Goal: Task Accomplishment & Management: Manage account settings

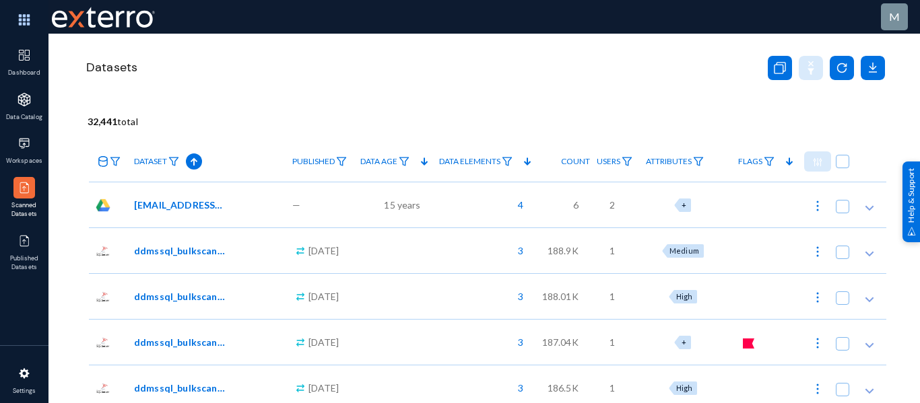
click at [407, 60] on div "Datasets" at bounding box center [416, 68] width 664 height 32
click at [15, 238] on div at bounding box center [24, 241] width 22 height 22
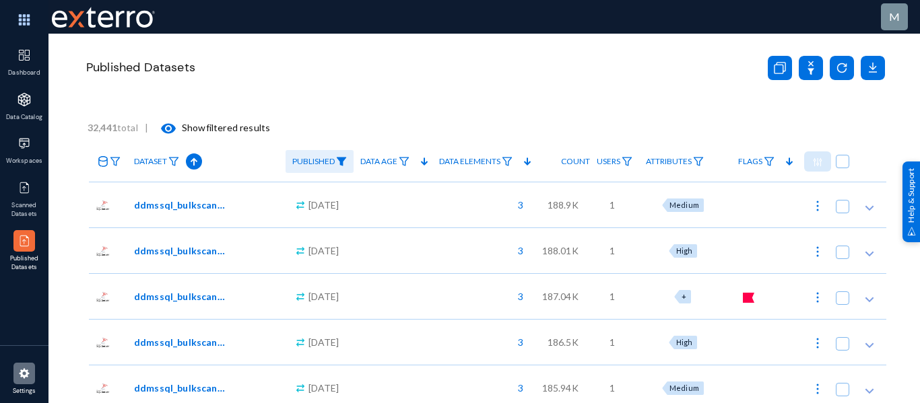
click at [22, 377] on img at bounding box center [24, 373] width 13 height 13
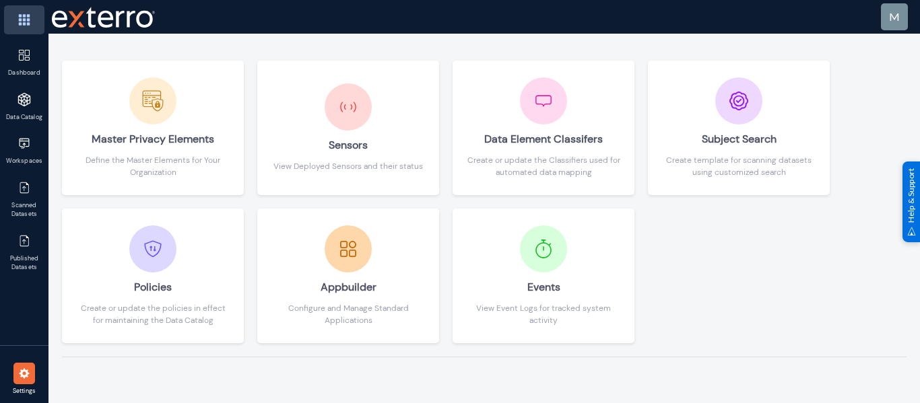
click at [18, 16] on img at bounding box center [24, 19] width 40 height 29
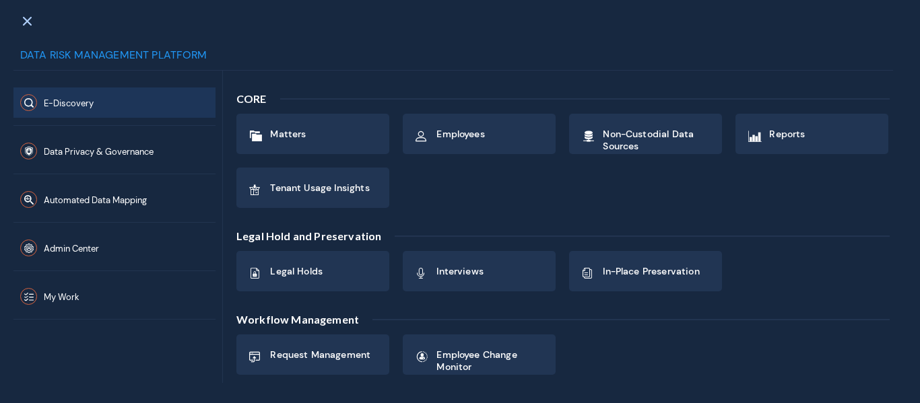
click at [18, 16] on div at bounding box center [26, 20] width 39 height 30
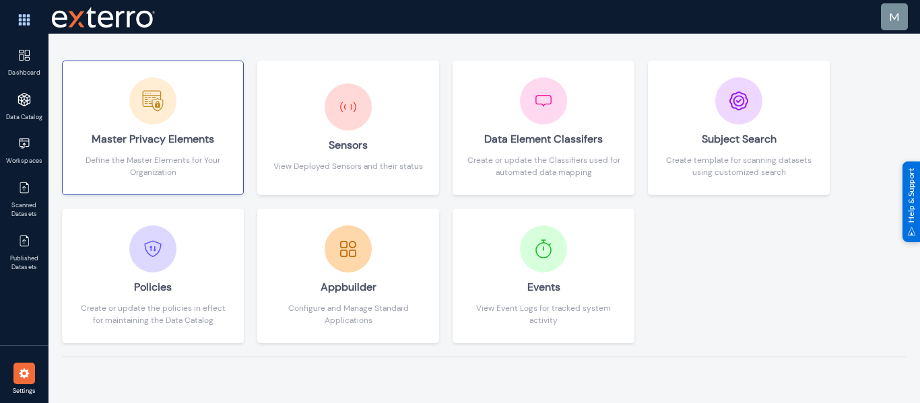
click at [199, 131] on div "Master Privacy Elements" at bounding box center [152, 140] width 153 height 30
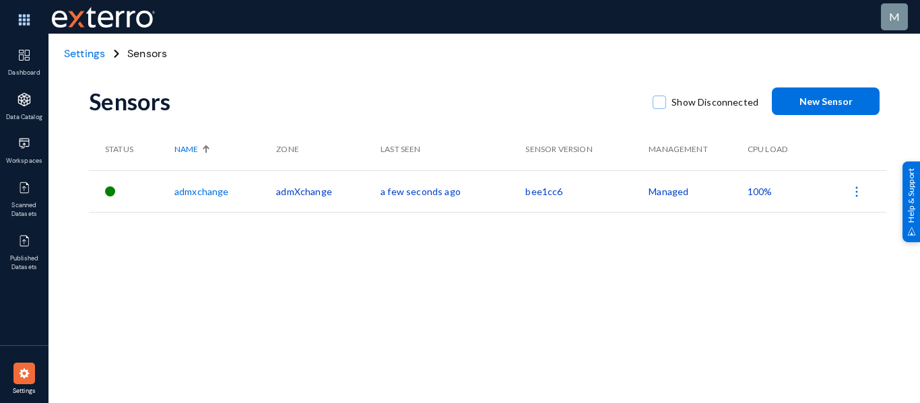
click at [18, 376] on img at bounding box center [24, 373] width 13 height 13
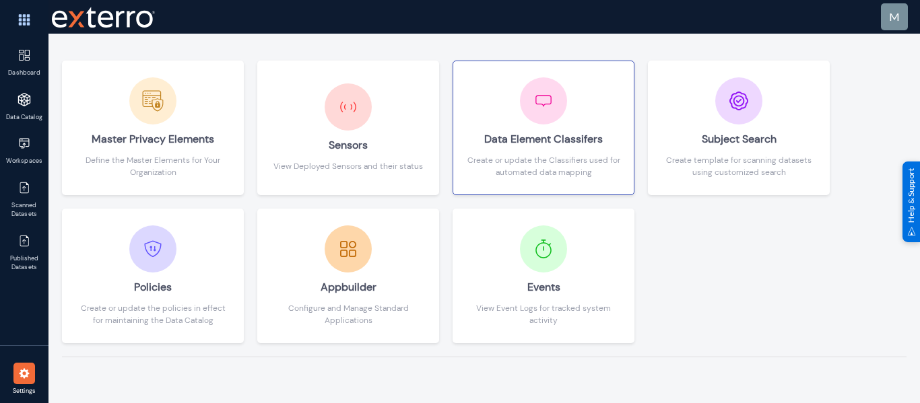
click at [584, 154] on div "Create or update the Classifiers used for automated data mapping" at bounding box center [543, 166] width 153 height 24
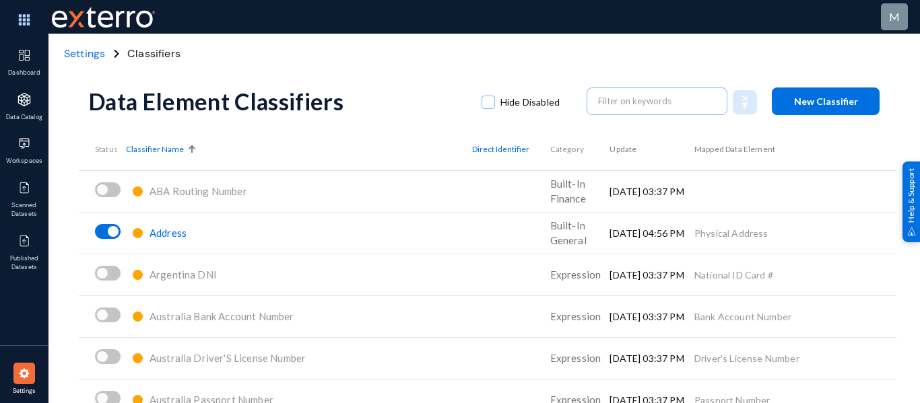
click at [707, 230] on td "Physical Address" at bounding box center [795, 233] width 202 height 42
copy tbody "Physical Address"
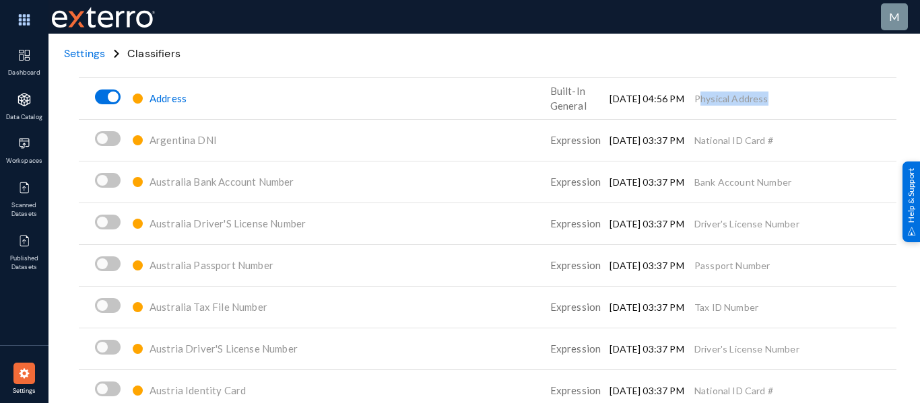
click at [349, 258] on div "Australia Passport Number" at bounding box center [299, 266] width 346 height 24
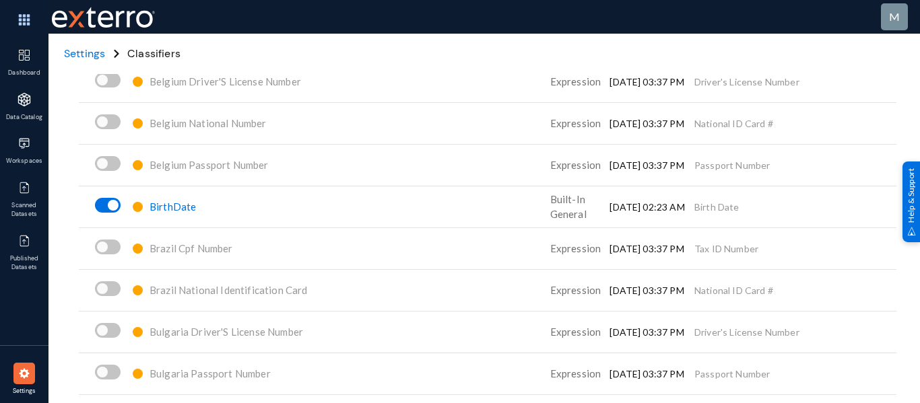
scroll to position [584, 0]
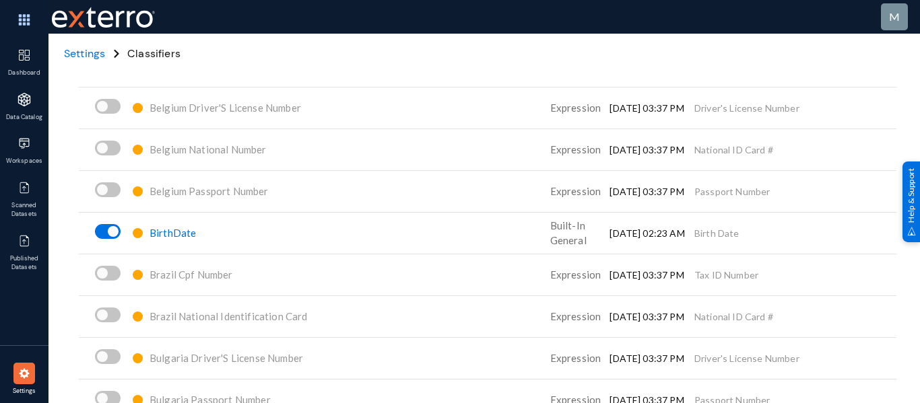
drag, startPoint x: 741, startPoint y: 235, endPoint x: 677, endPoint y: 228, distance: 64.3
click at [677, 228] on tr "BirthDate Built-In General 04 September 02:23 AM Birth Date" at bounding box center [487, 233] width 817 height 42
copy tr "Birth Date"
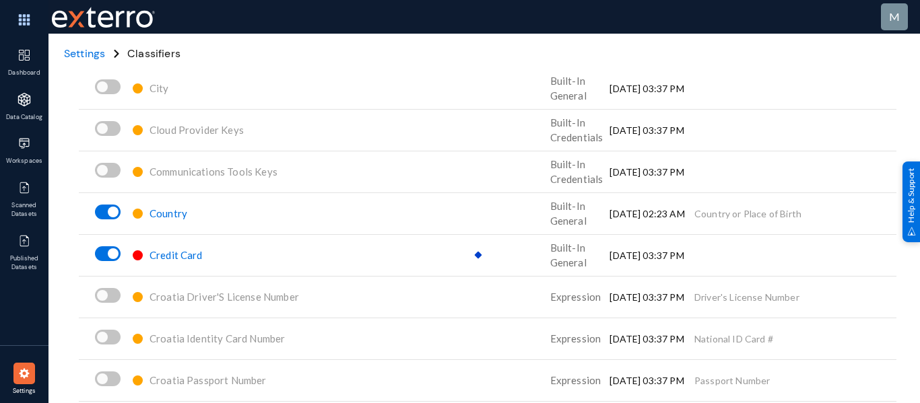
scroll to position [1398, 0]
drag, startPoint x: 796, startPoint y: 209, endPoint x: 691, endPoint y: 210, distance: 104.3
click at [694, 210] on td "Country or Place of Birth" at bounding box center [795, 213] width 202 height 42
copy td "Country or Place of Birth"
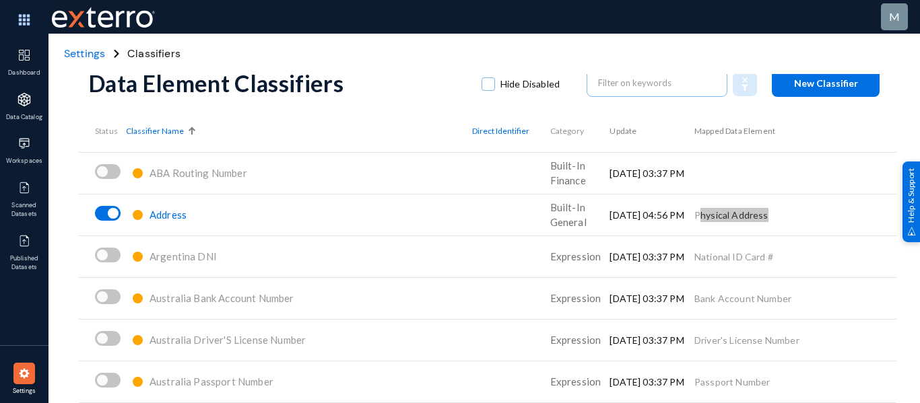
scroll to position [0, 0]
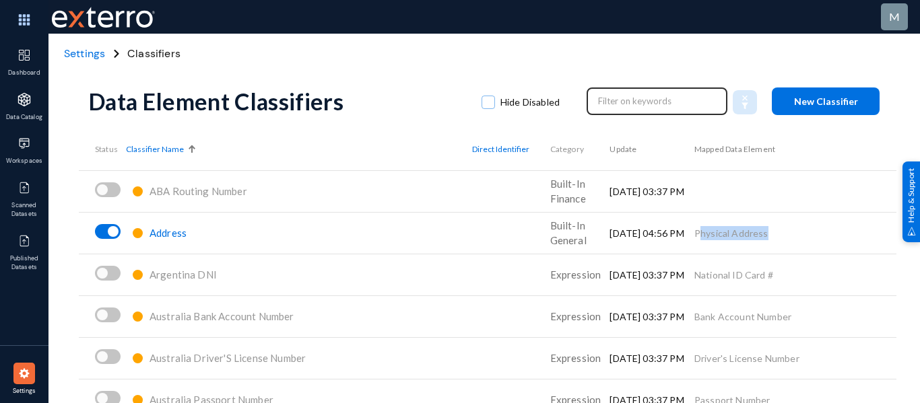
click at [612, 100] on input "text" at bounding box center [657, 101] width 118 height 20
paste input "Background Checks"
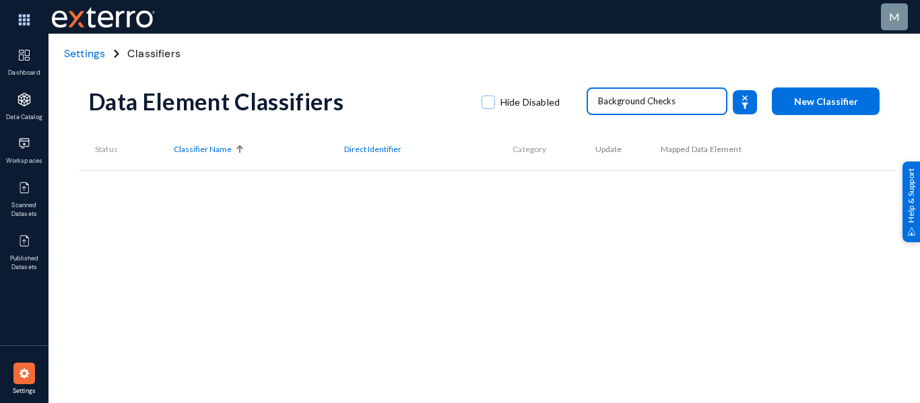
type input "Background Checks"
drag, startPoint x: 689, startPoint y: 104, endPoint x: 197, endPoint y: 181, distance: 498.0
click at [197, 181] on div "Data Element Classifiers Hide Disabled Background Checks New Classifier Status …" at bounding box center [487, 236] width 797 height 404
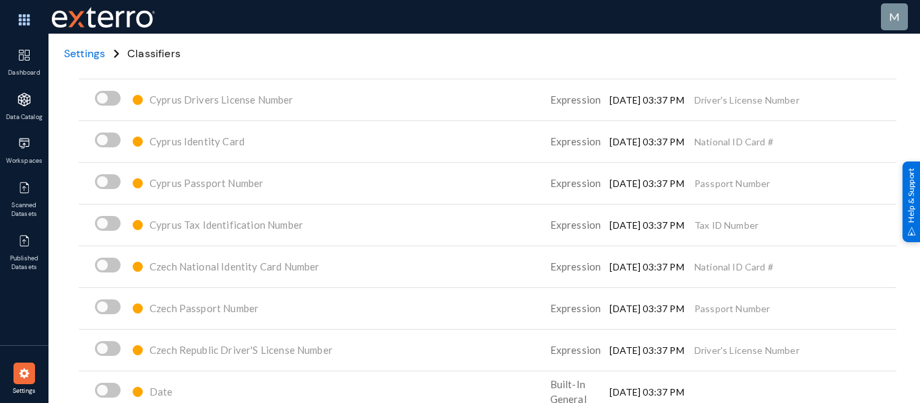
scroll to position [1785, 0]
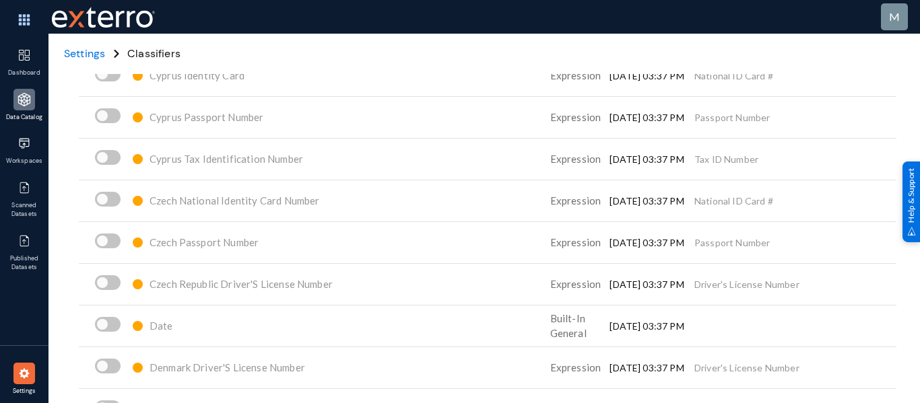
click at [23, 108] on div at bounding box center [24, 100] width 22 height 22
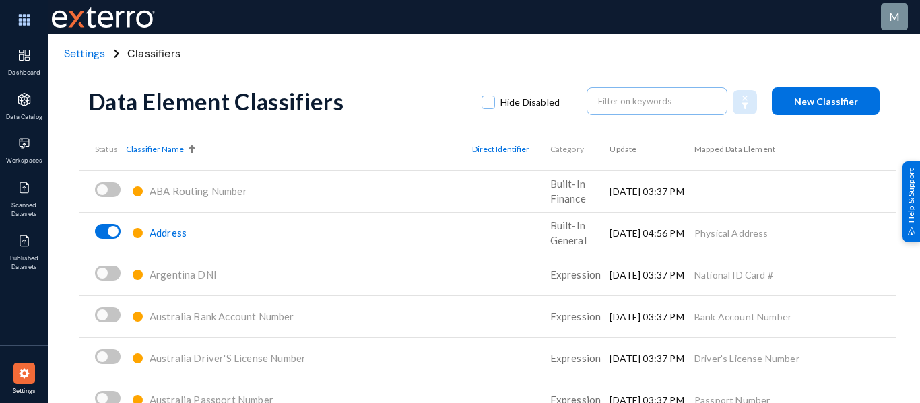
click at [21, 378] on img at bounding box center [24, 373] width 13 height 13
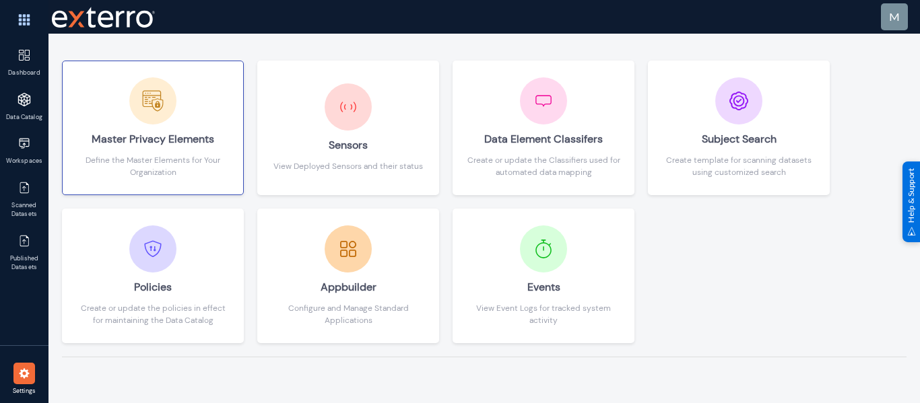
click at [119, 110] on div "Master Privacy Elements Define the Master Elements for Your Organization" at bounding box center [152, 127] width 153 height 101
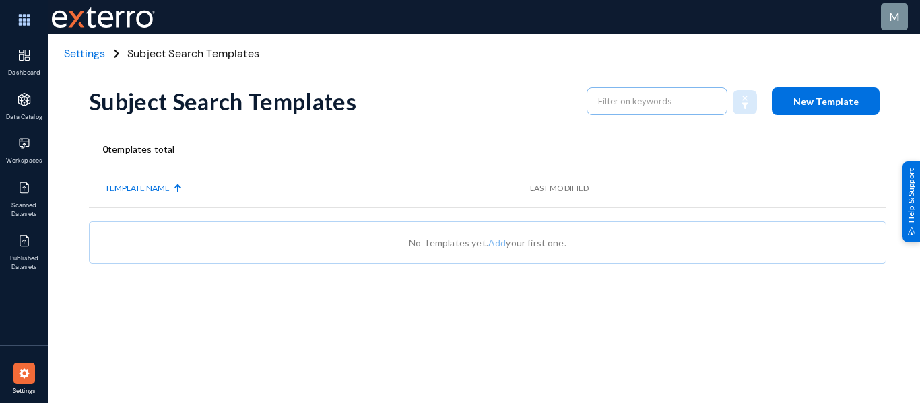
click at [94, 53] on span "Settings" at bounding box center [84, 53] width 41 height 14
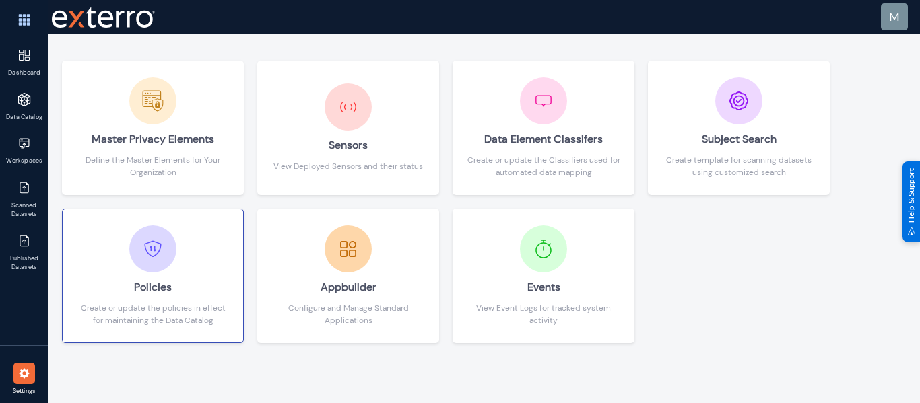
click at [165, 266] on div at bounding box center [152, 249] width 47 height 47
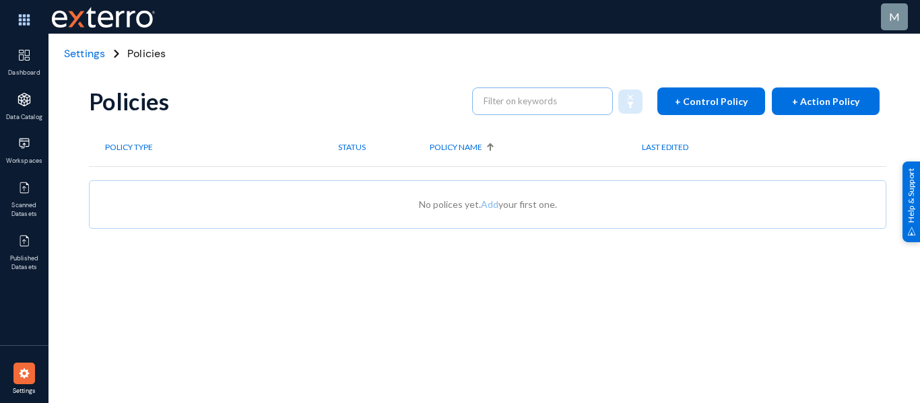
click at [85, 55] on span "Settings" at bounding box center [84, 53] width 41 height 14
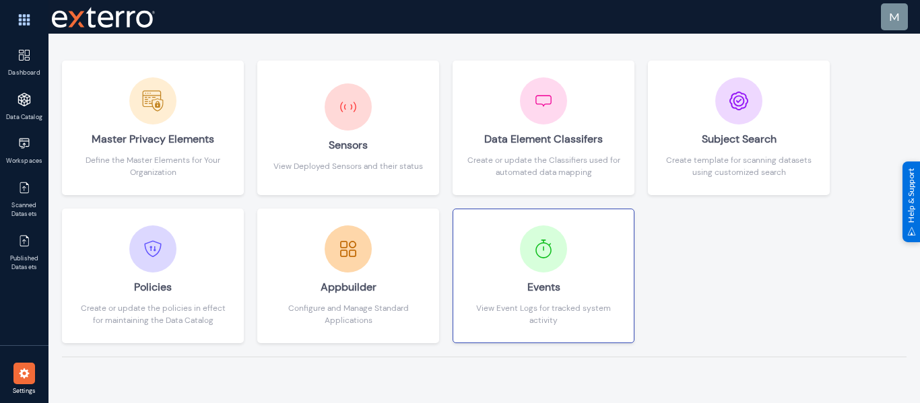
click at [507, 281] on div "Events" at bounding box center [543, 288] width 153 height 30
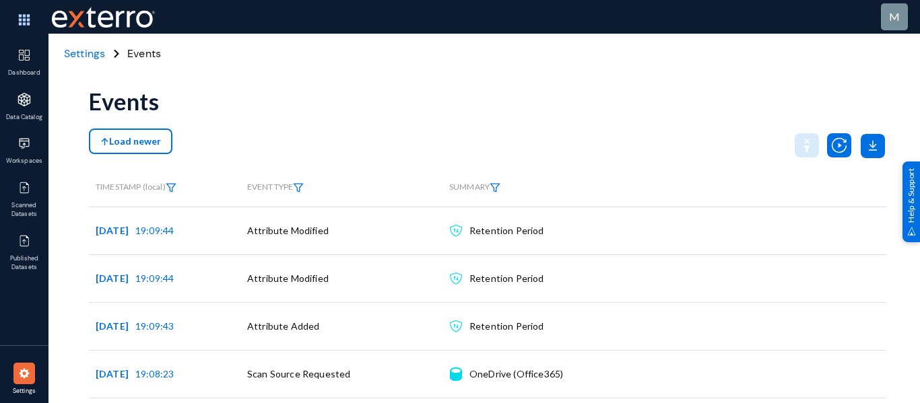
click at [73, 61] on div "Settings" at bounding box center [84, 54] width 45 height 16
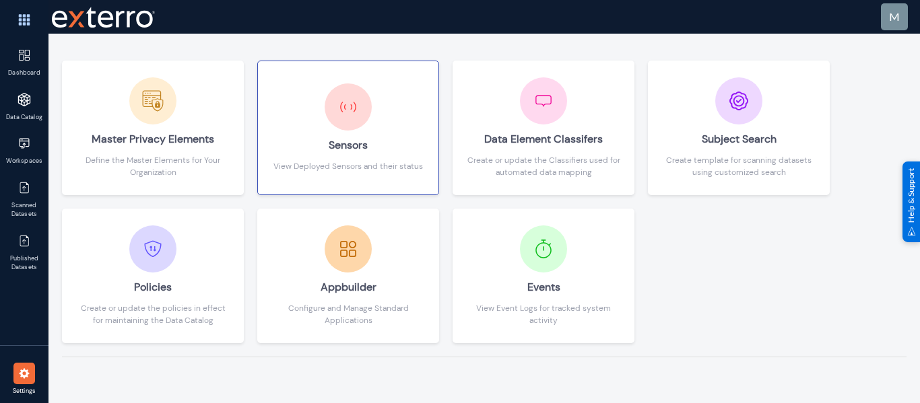
drag, startPoint x: 75, startPoint y: 54, endPoint x: 384, endPoint y: 172, distance: 330.1
click at [384, 172] on div "Master Privacy Elements Define the Master Elements for Your Organization Sensor…" at bounding box center [484, 202] width 844 height 310
click at [810, 295] on div "Master Privacy Elements Define the Master Elements for Your Organization Sensor…" at bounding box center [484, 209] width 844 height 297
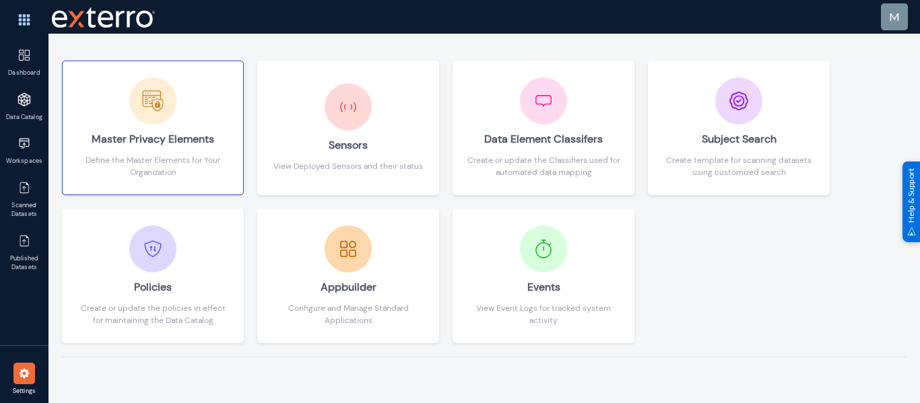
click at [121, 149] on div "Master Privacy Elements" at bounding box center [152, 140] width 153 height 30
